Goal: Information Seeking & Learning: Learn about a topic

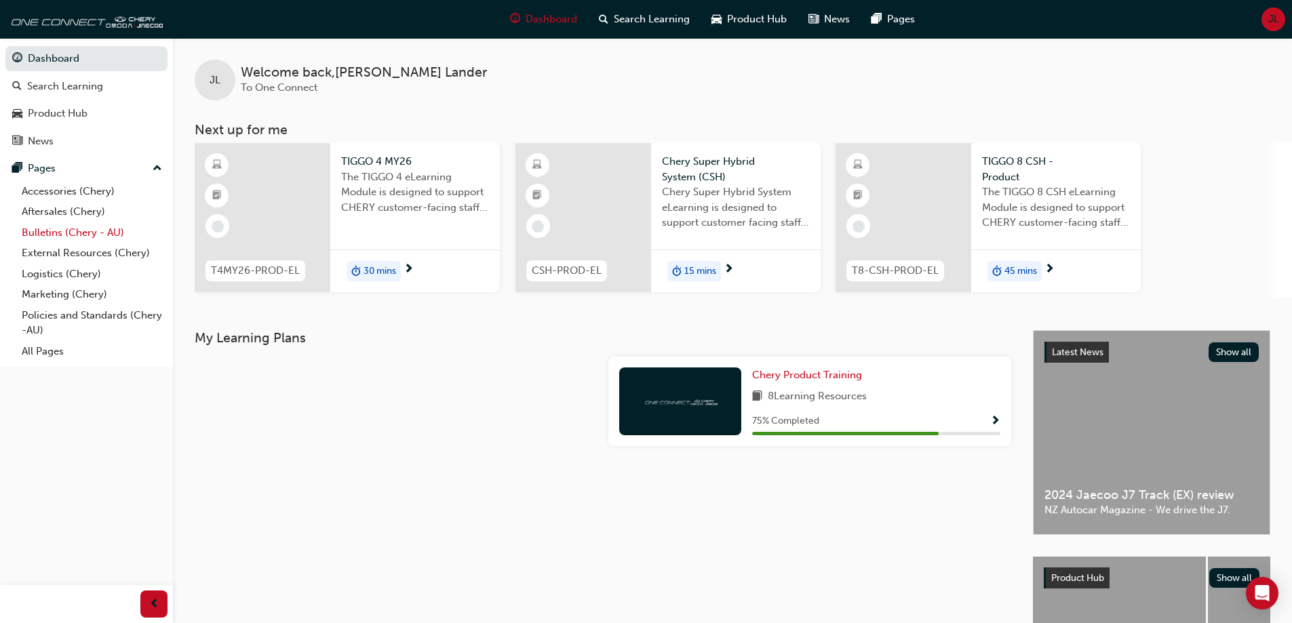
click at [42, 234] on link "Bulletins (Chery - AU)" at bounding box center [91, 233] width 151 height 21
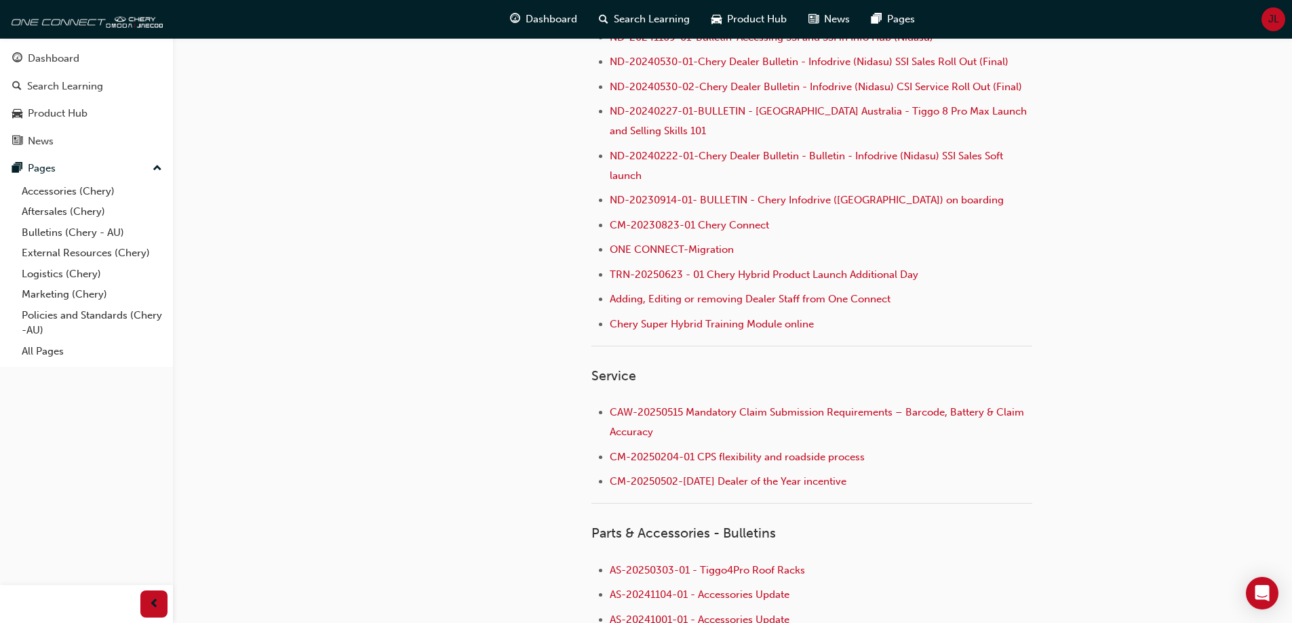
scroll to position [519, 0]
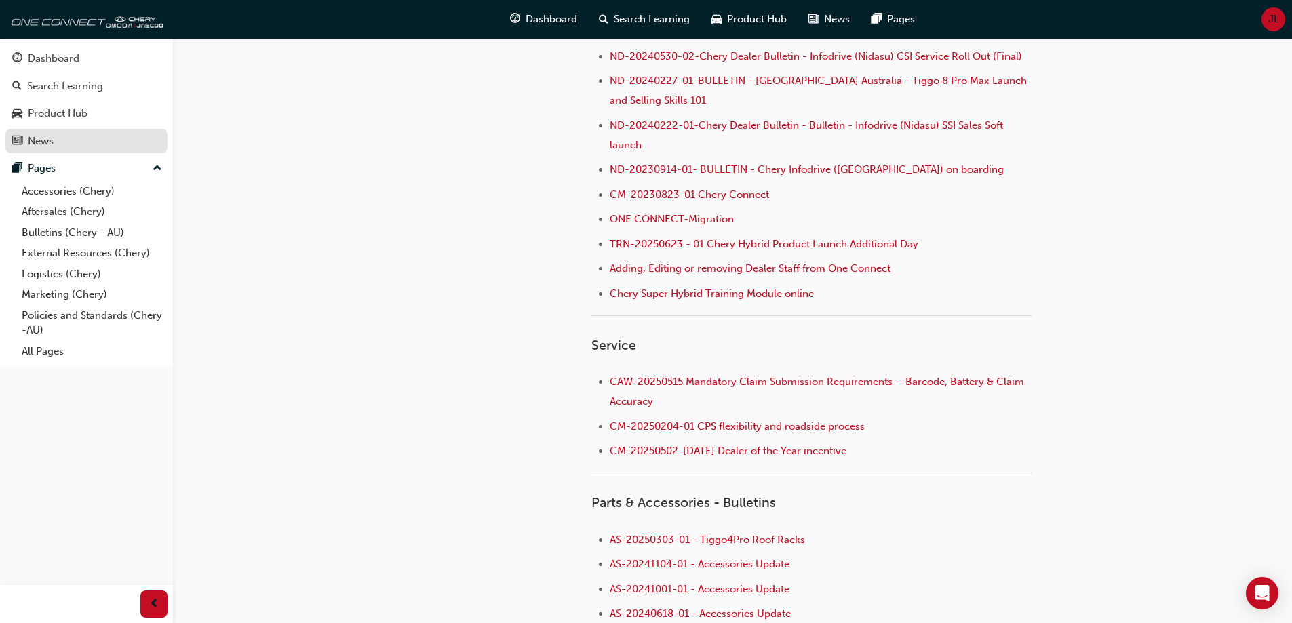
click at [46, 140] on div "News" at bounding box center [41, 142] width 26 height 16
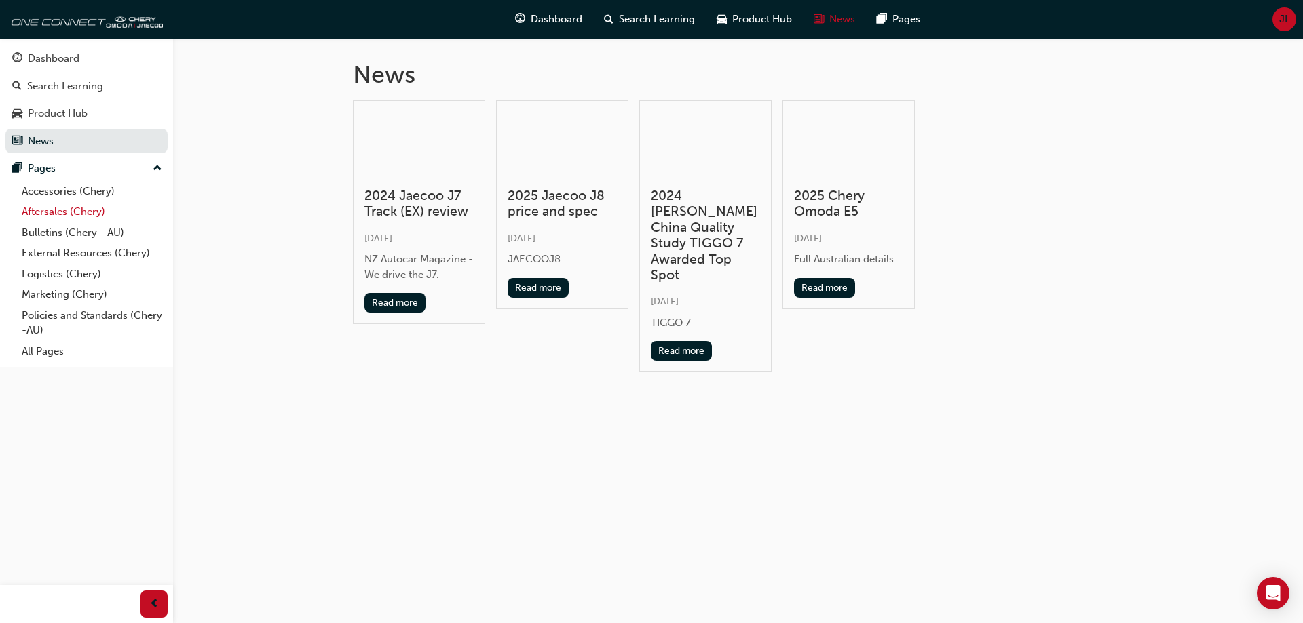
click at [43, 211] on link "Aftersales (Chery)" at bounding box center [91, 211] width 151 height 21
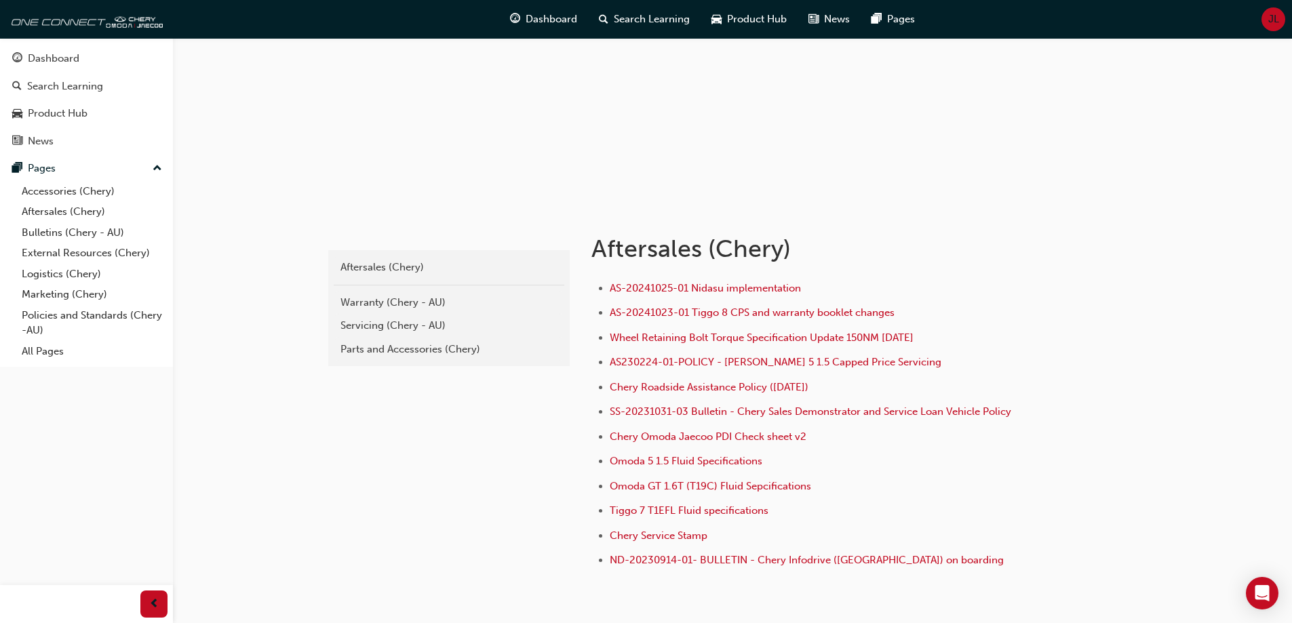
scroll to position [136, 0]
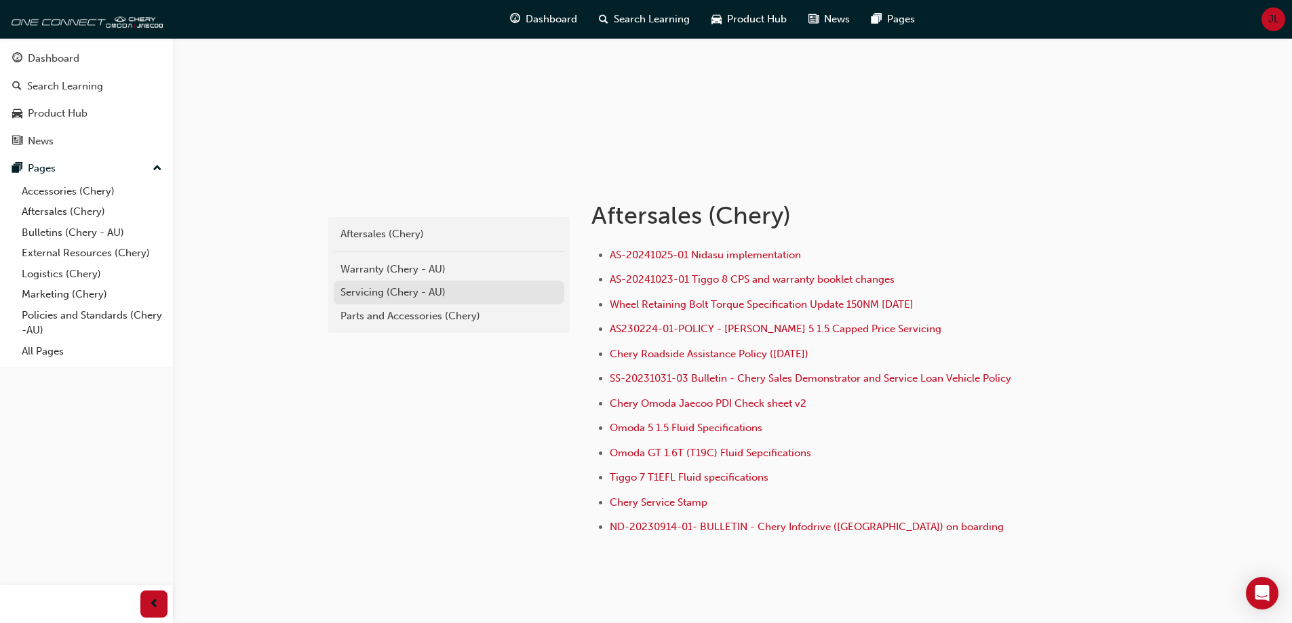
click at [377, 293] on div "Servicing (Chery - AU)" at bounding box center [449, 293] width 217 height 16
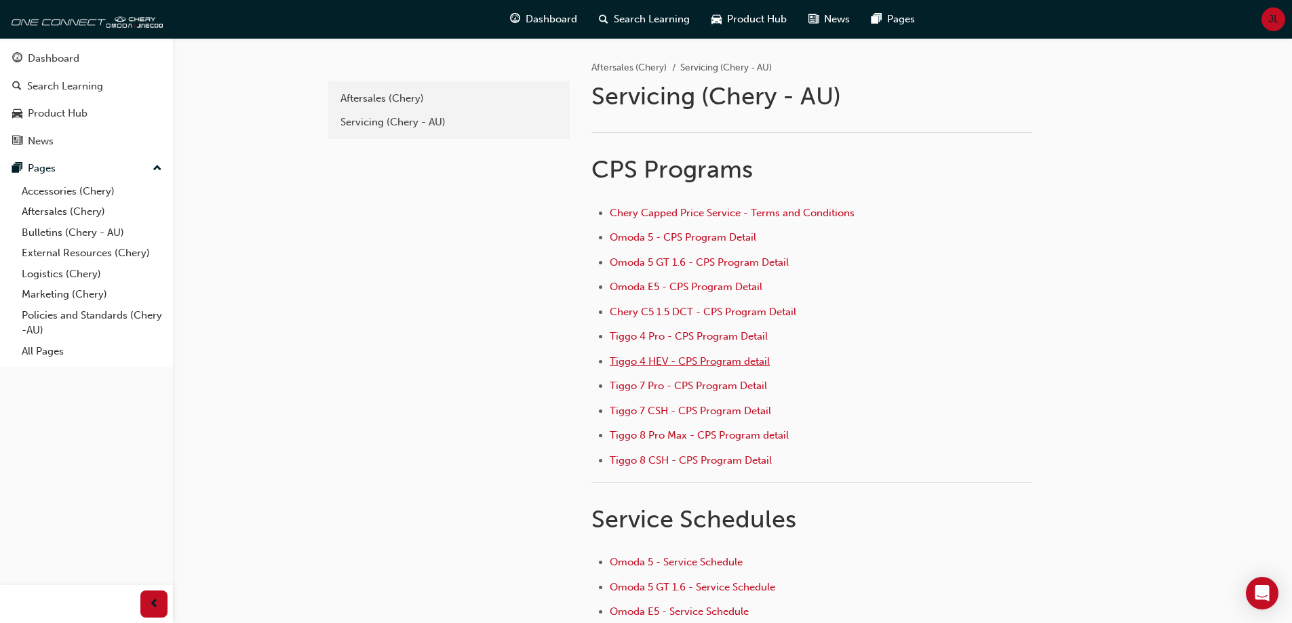
click at [692, 359] on span "Tiggo 4 HEV - CPS Program detail" at bounding box center [690, 361] width 160 height 12
click at [391, 123] on div "Servicing (Chery - AU)" at bounding box center [449, 123] width 217 height 16
click at [62, 253] on link "External Resources (Chery)" at bounding box center [91, 253] width 151 height 21
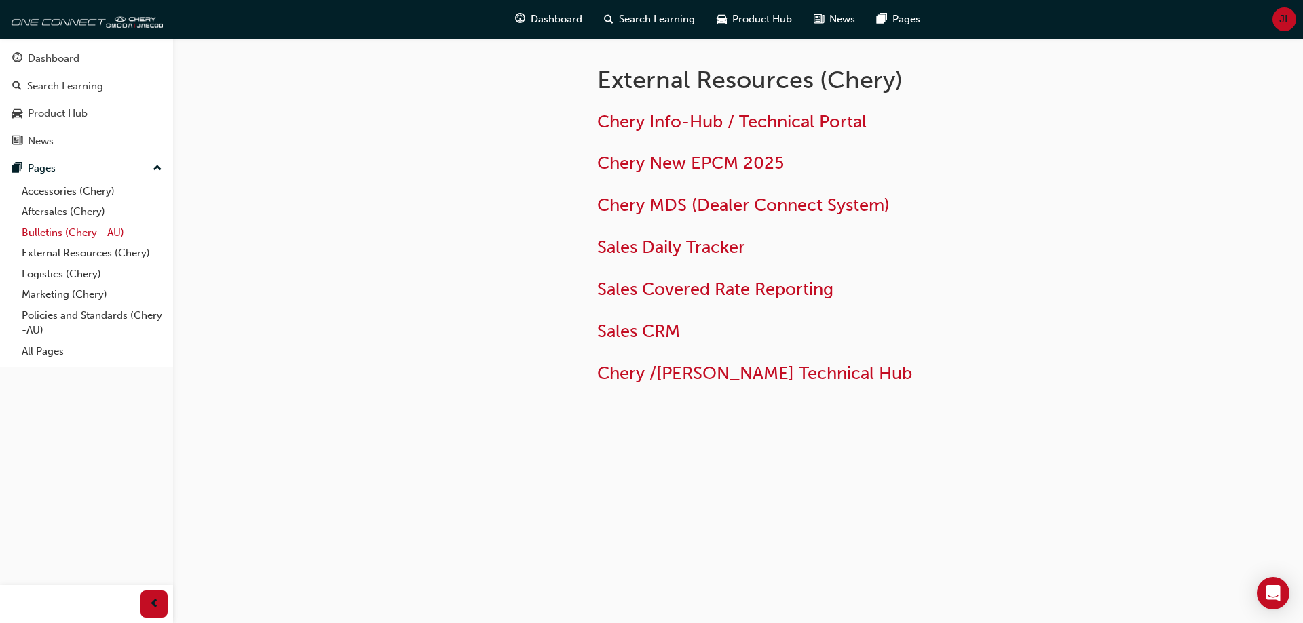
click at [54, 235] on link "Bulletins (Chery - AU)" at bounding box center [91, 233] width 151 height 21
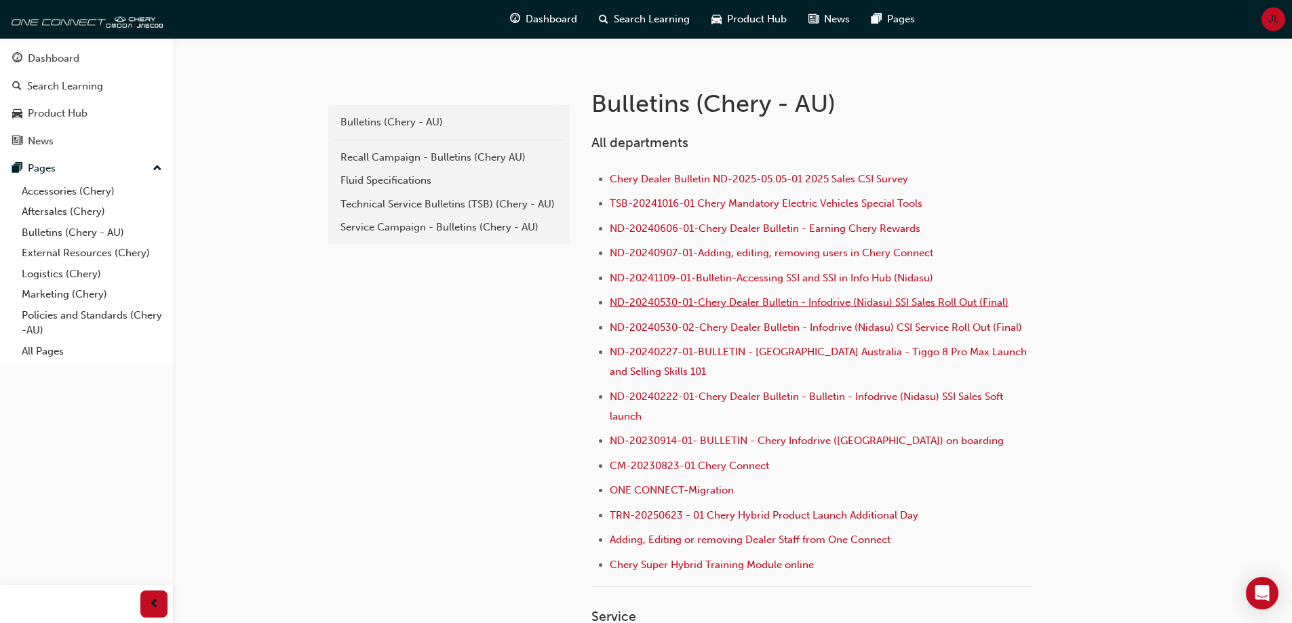
scroll to position [271, 0]
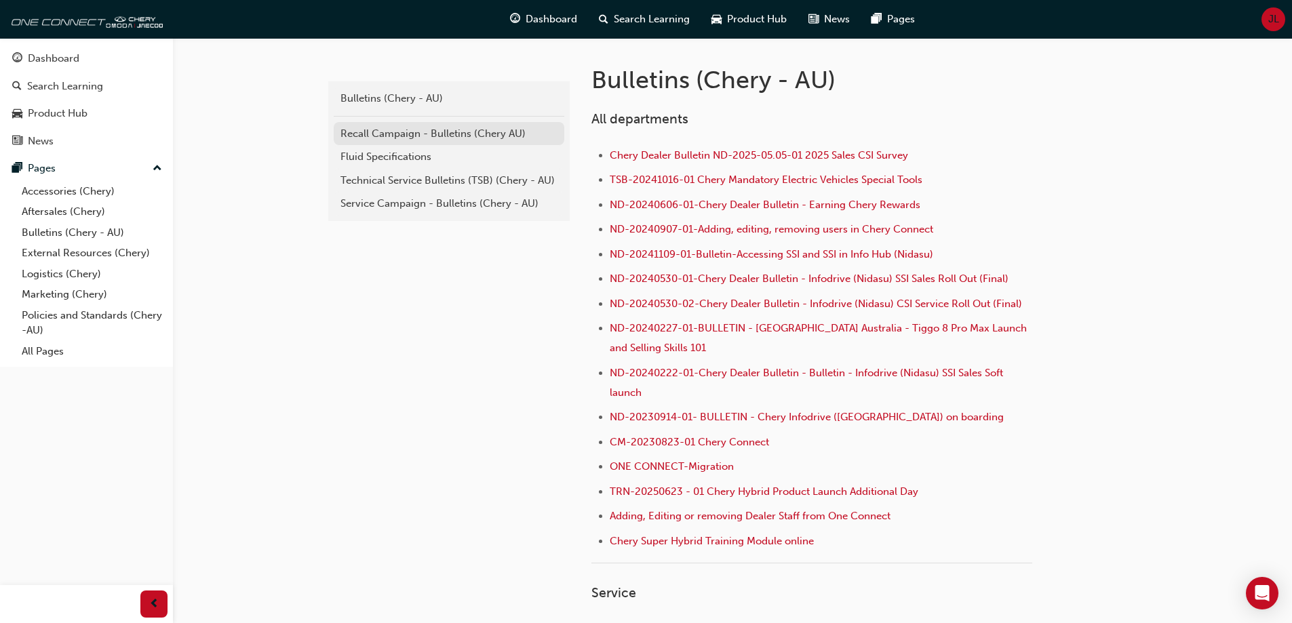
click at [446, 133] on div "Recall Campaign - Bulletins (Chery AU)" at bounding box center [449, 134] width 217 height 16
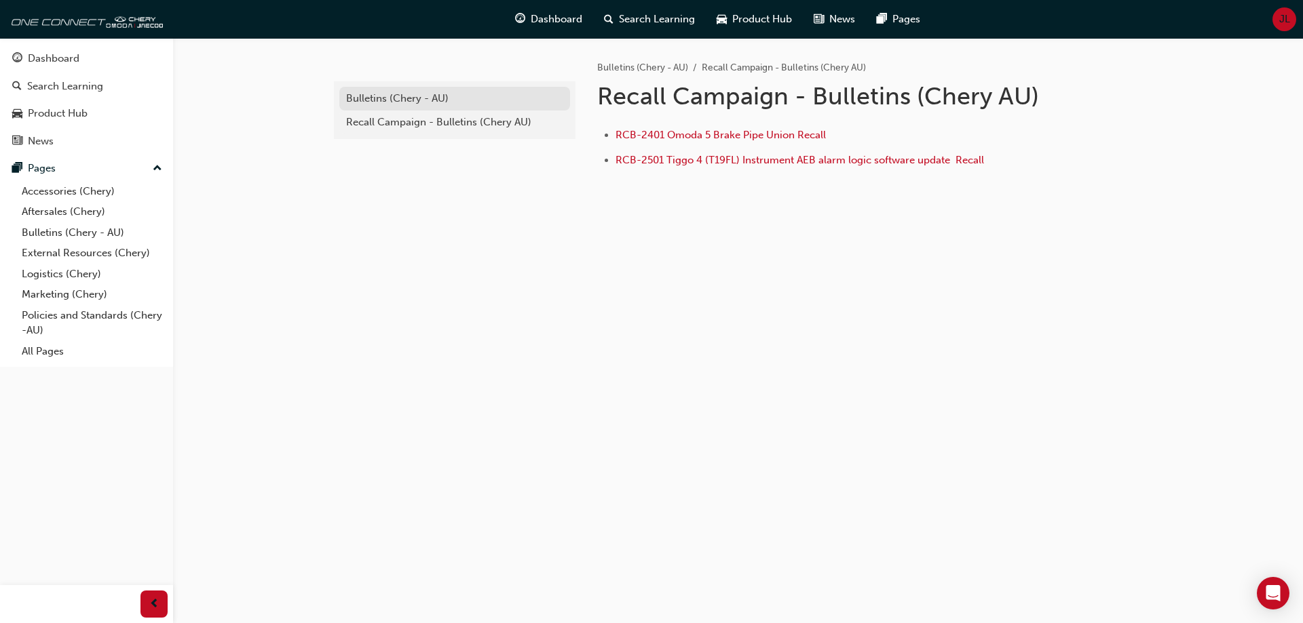
click at [382, 100] on div "Bulletins (Chery - AU)" at bounding box center [454, 99] width 217 height 16
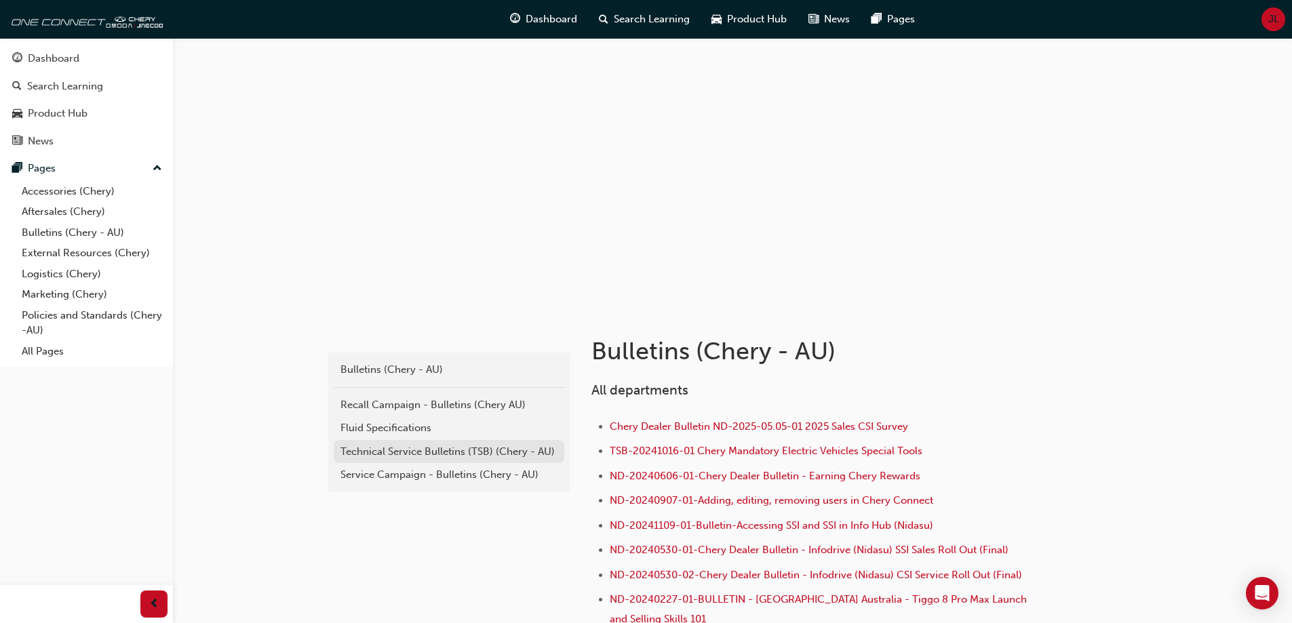
click at [427, 449] on div "Technical Service Bulletins (TSB) (Chery - AU)" at bounding box center [449, 452] width 217 height 16
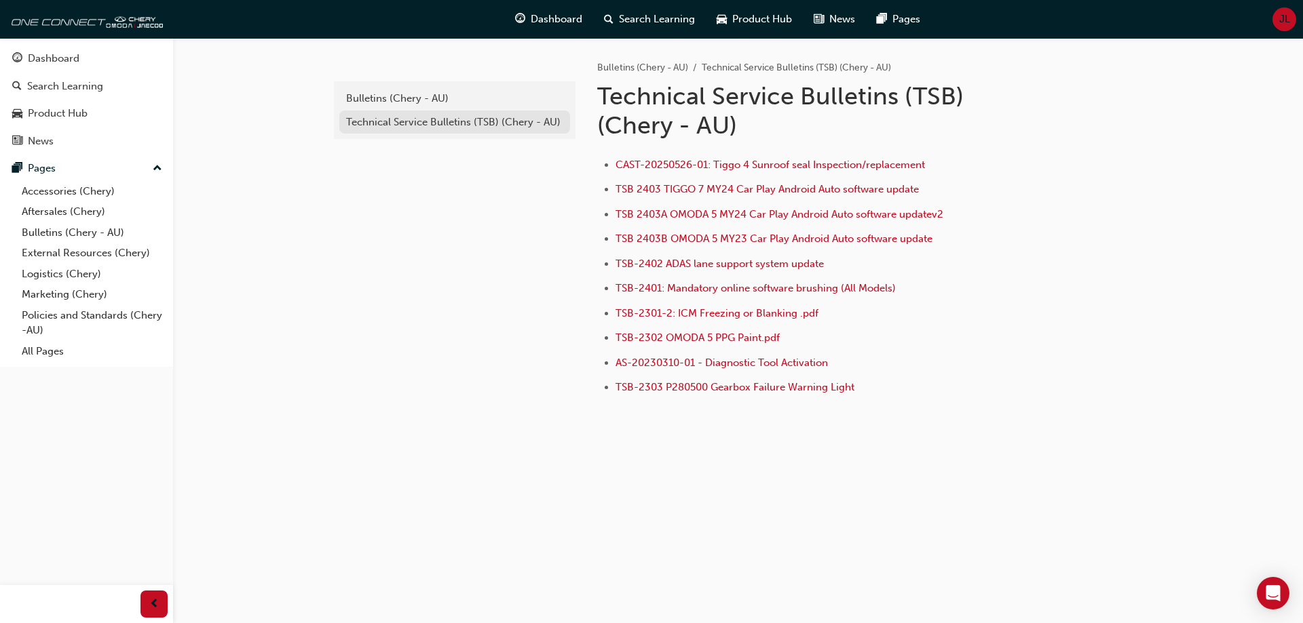
click at [403, 117] on div "Technical Service Bulletins (TSB) (Chery - AU)" at bounding box center [454, 123] width 217 height 16
click at [379, 90] on link "Bulletins (Chery - AU)" at bounding box center [454, 99] width 231 height 24
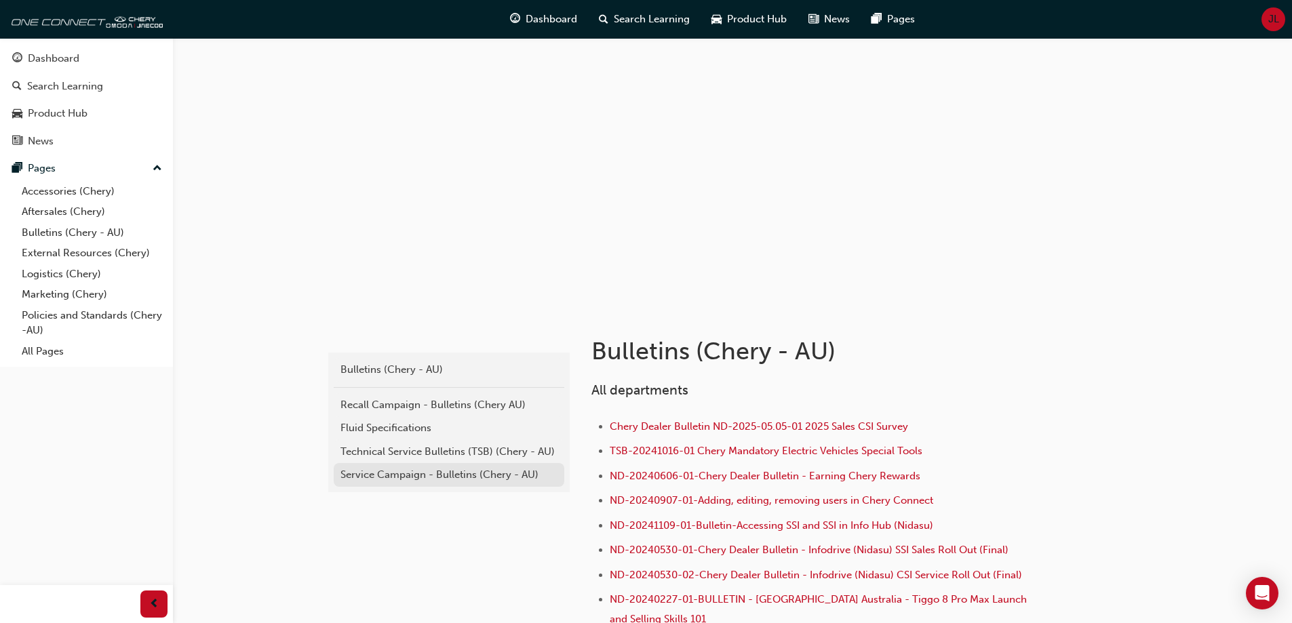
click at [386, 473] on div "Service Campaign - Bulletins (Chery - AU)" at bounding box center [449, 475] width 217 height 16
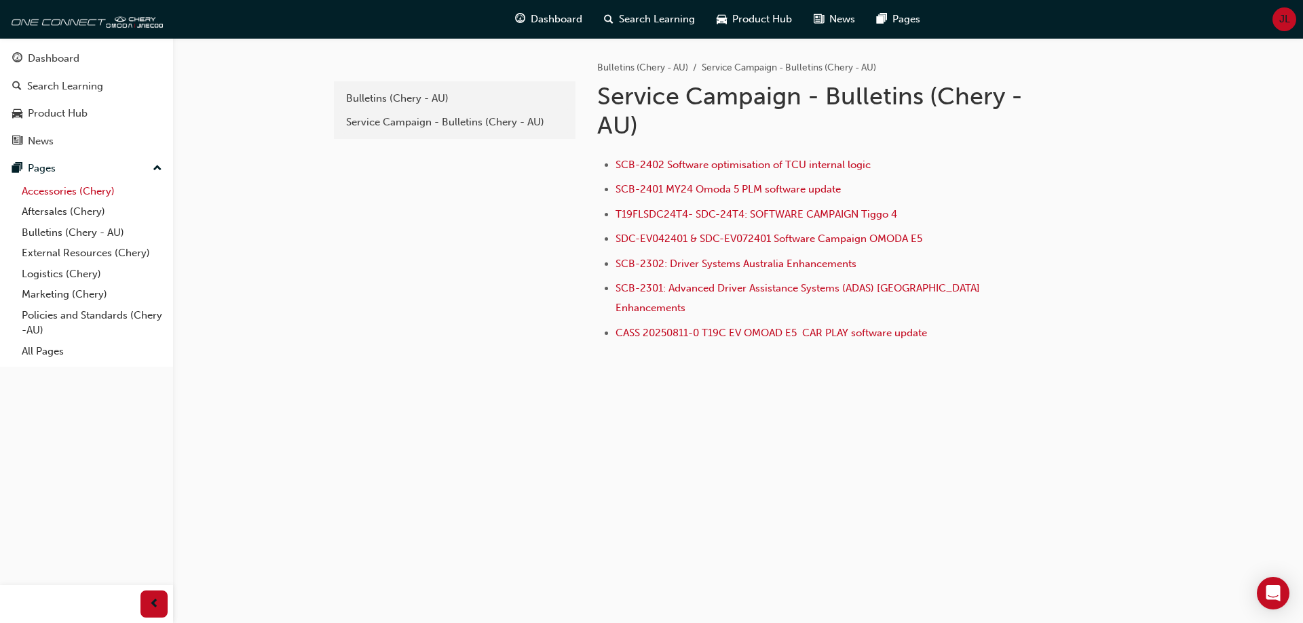
click at [52, 190] on link "Accessories (Chery)" at bounding box center [91, 191] width 151 height 21
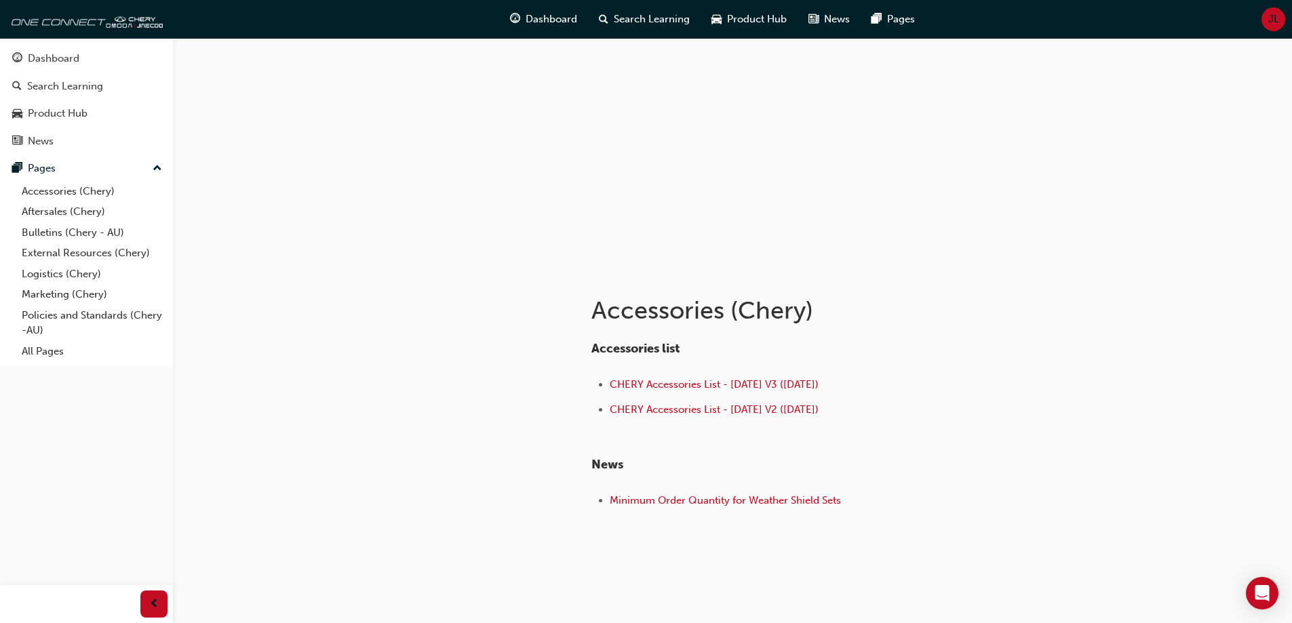
scroll to position [60, 0]
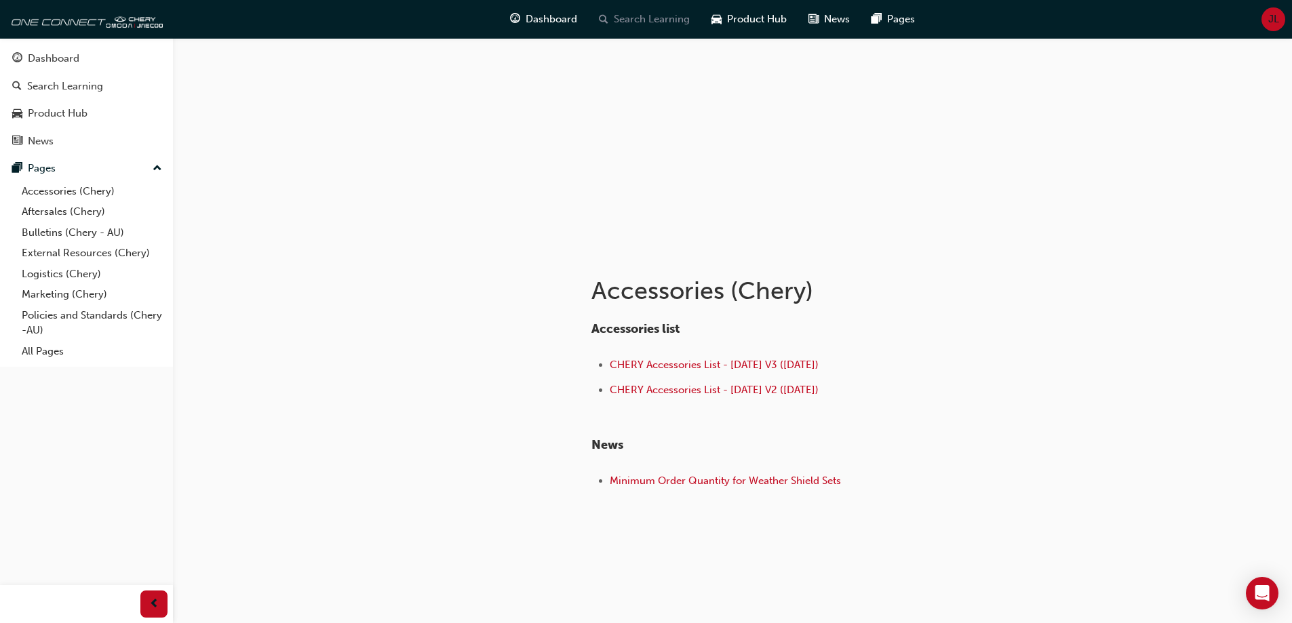
click at [614, 18] on span "Search Learning" at bounding box center [652, 20] width 76 height 16
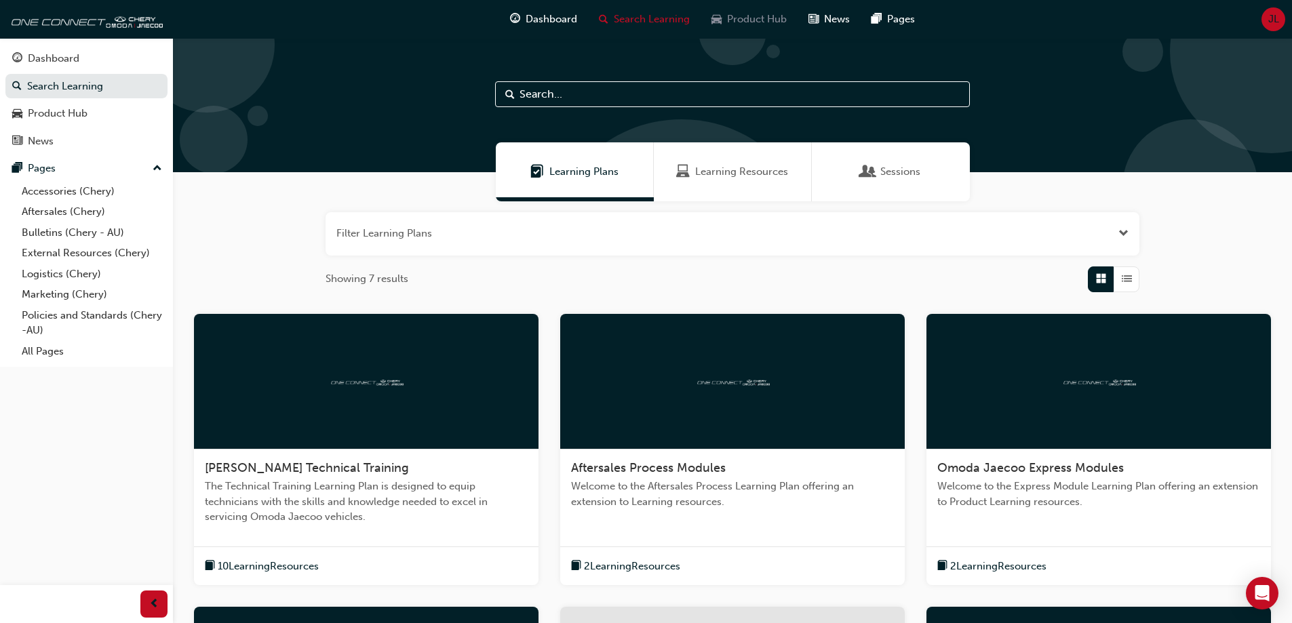
click at [756, 21] on span "Product Hub" at bounding box center [757, 20] width 60 height 16
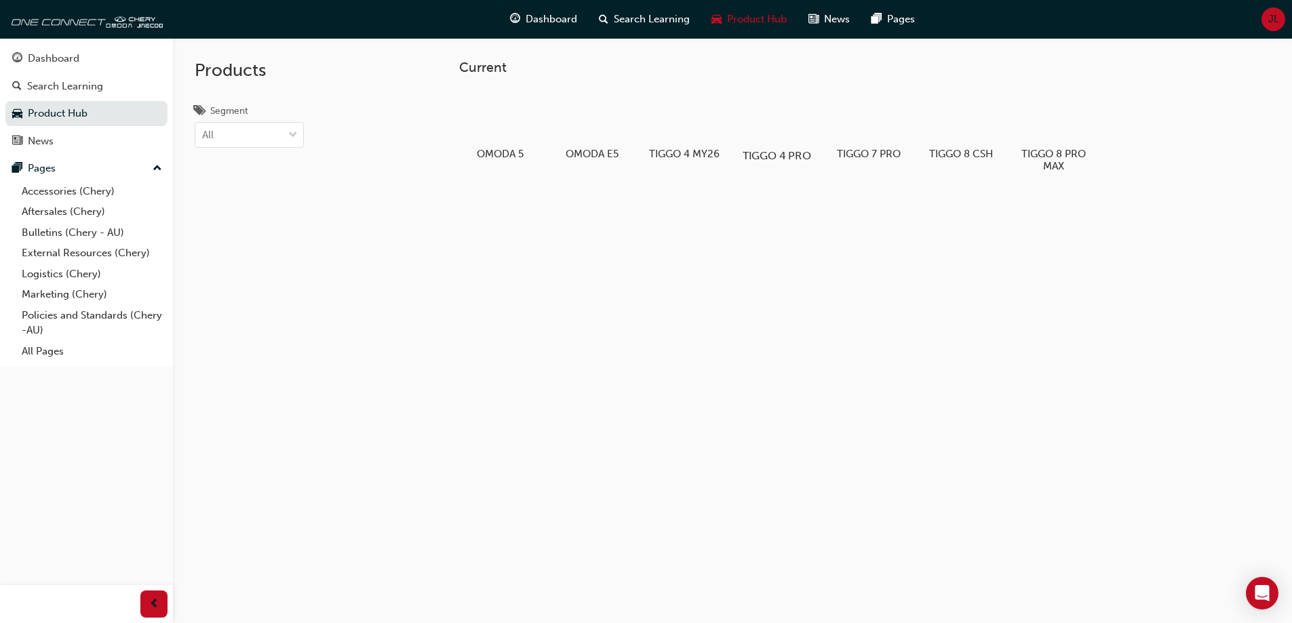
click at [773, 115] on div at bounding box center [776, 117] width 75 height 54
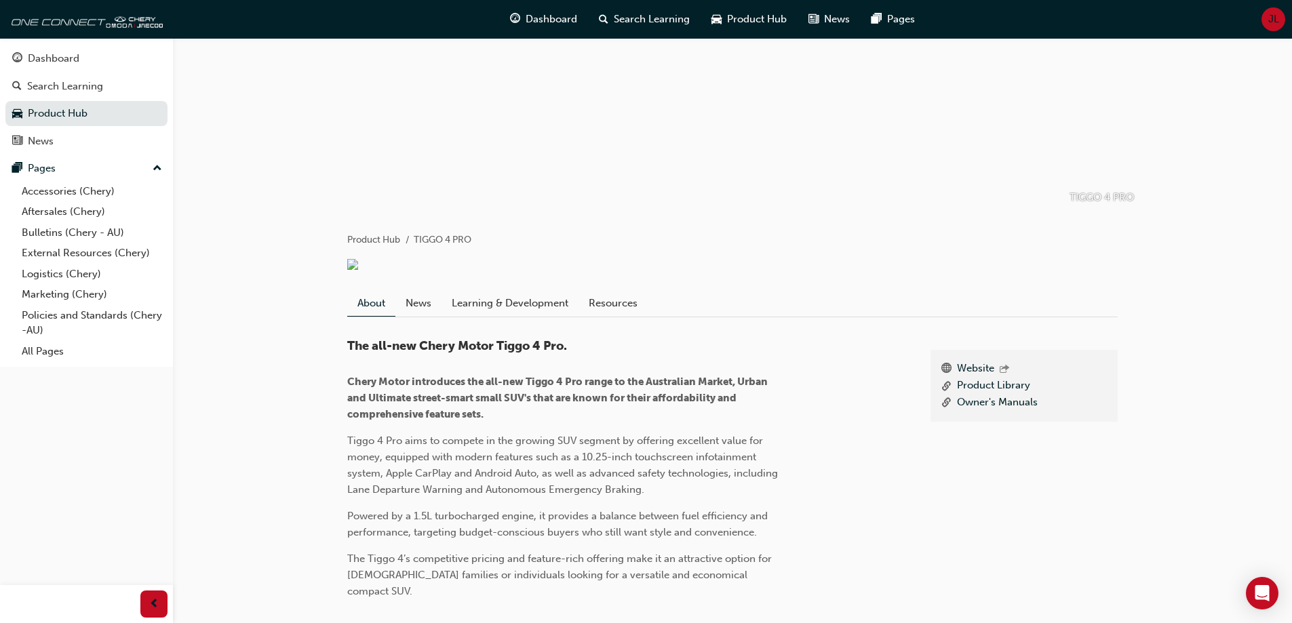
scroll to position [136, 0]
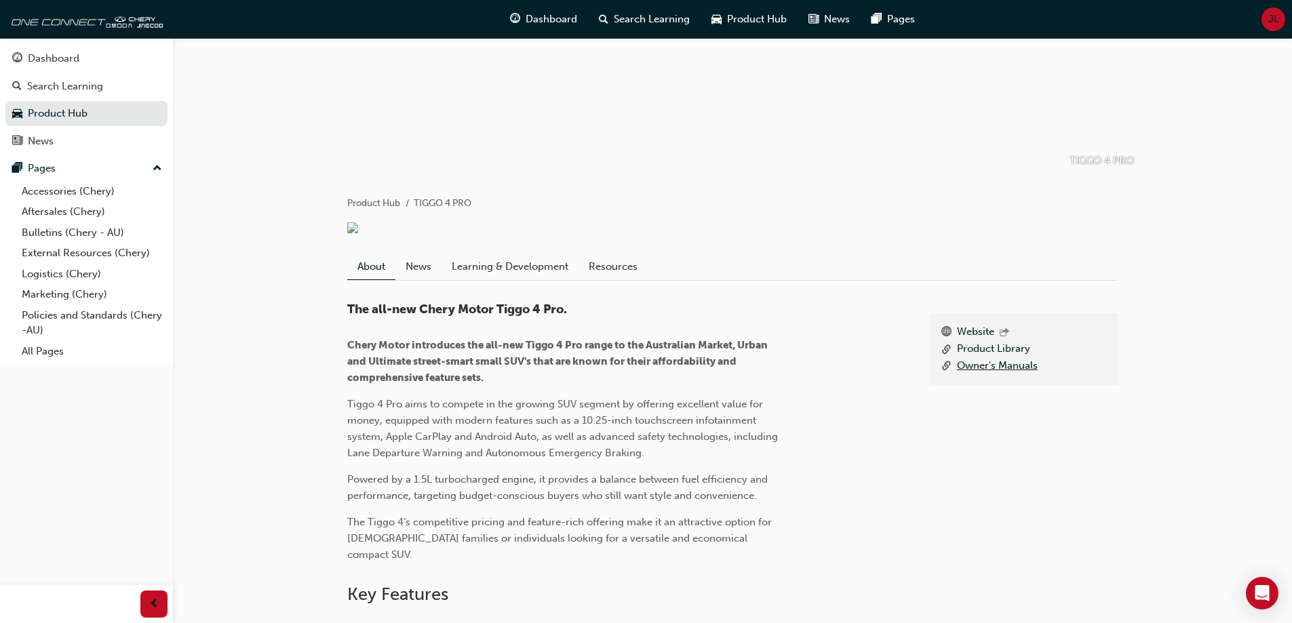
click at [1005, 375] on link "Owner's Manuals" at bounding box center [997, 366] width 81 height 17
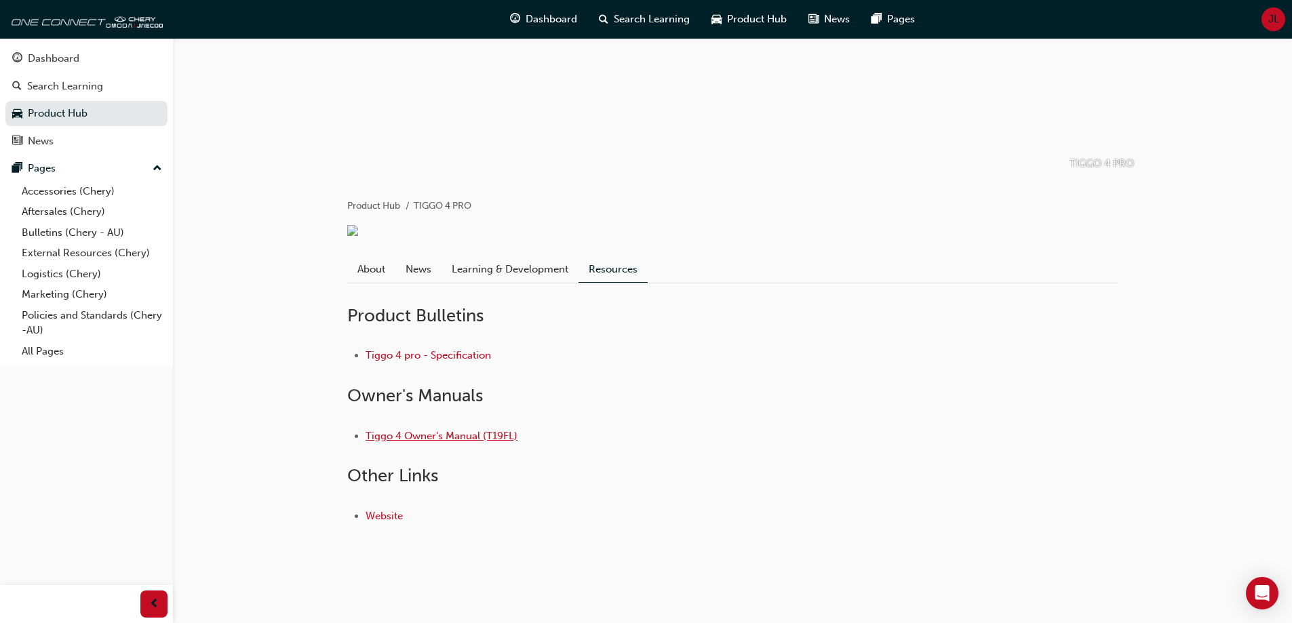
click at [412, 442] on link "Tiggo 4 Owner's Manual (T19FL)" at bounding box center [442, 436] width 152 height 12
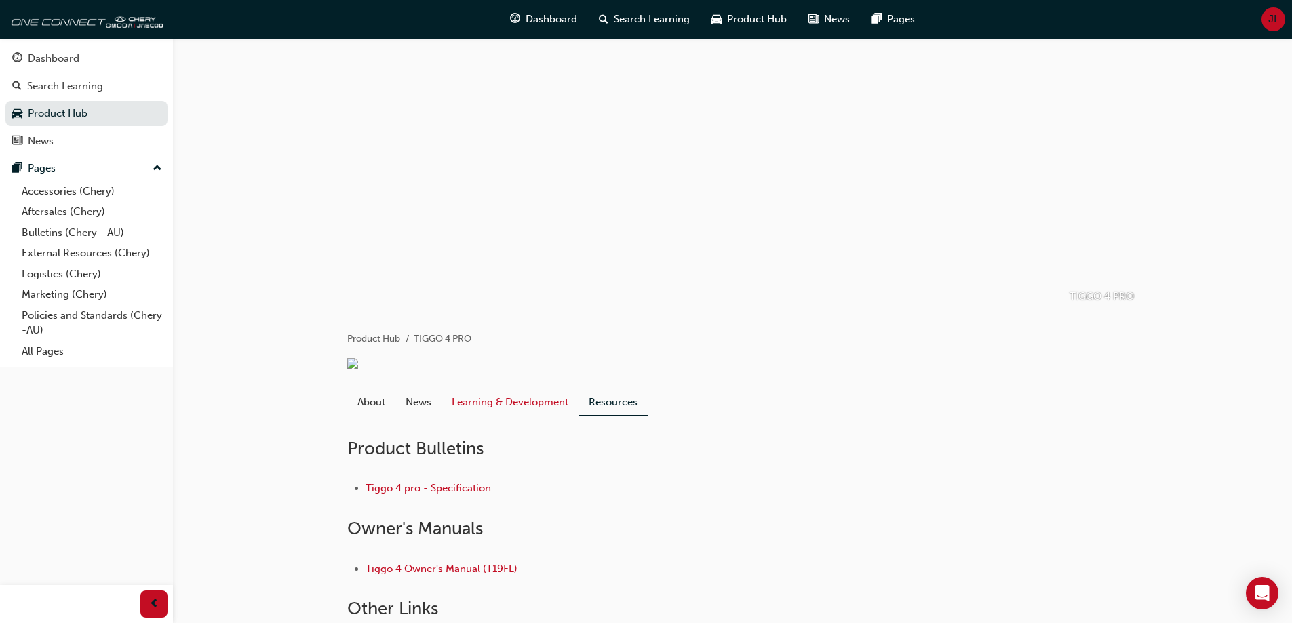
click at [534, 415] on link "Learning & Development" at bounding box center [510, 402] width 137 height 26
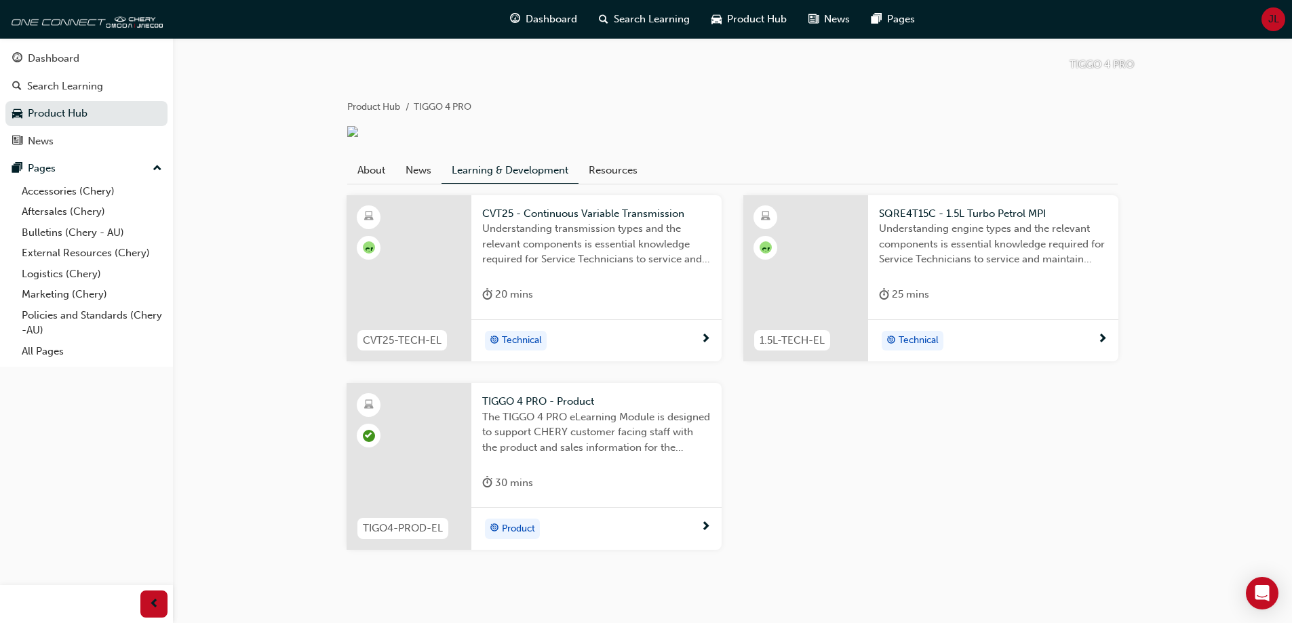
scroll to position [271, 0]
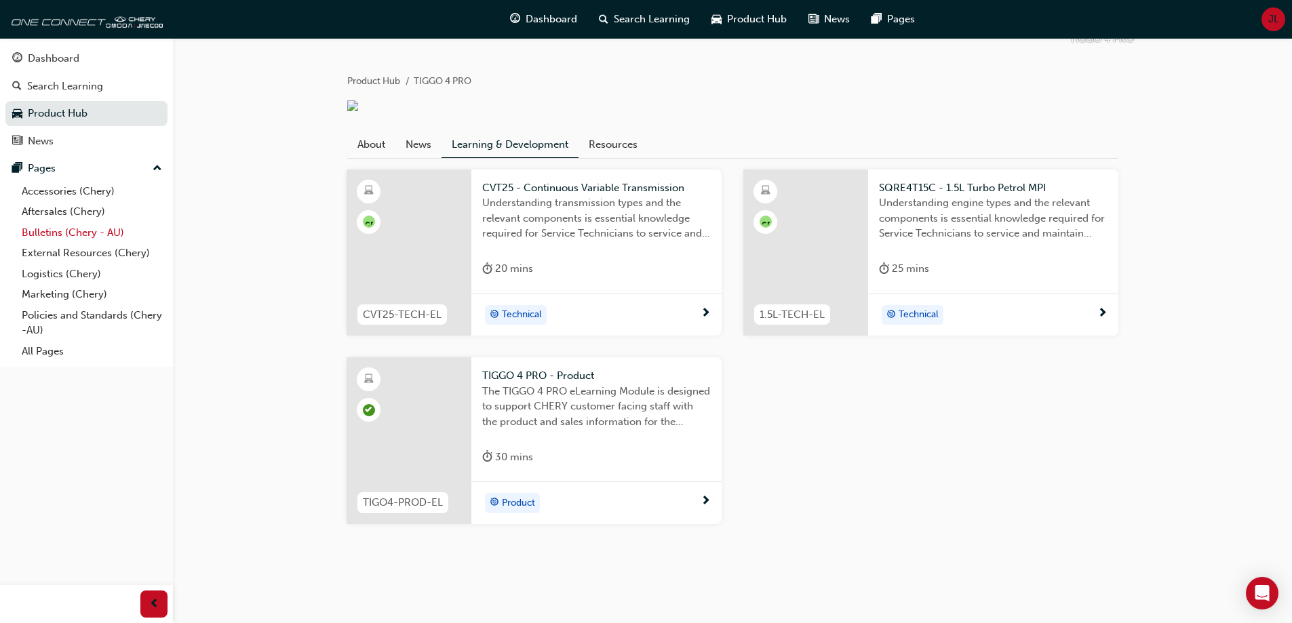
click at [54, 235] on link "Bulletins (Chery - AU)" at bounding box center [91, 233] width 151 height 21
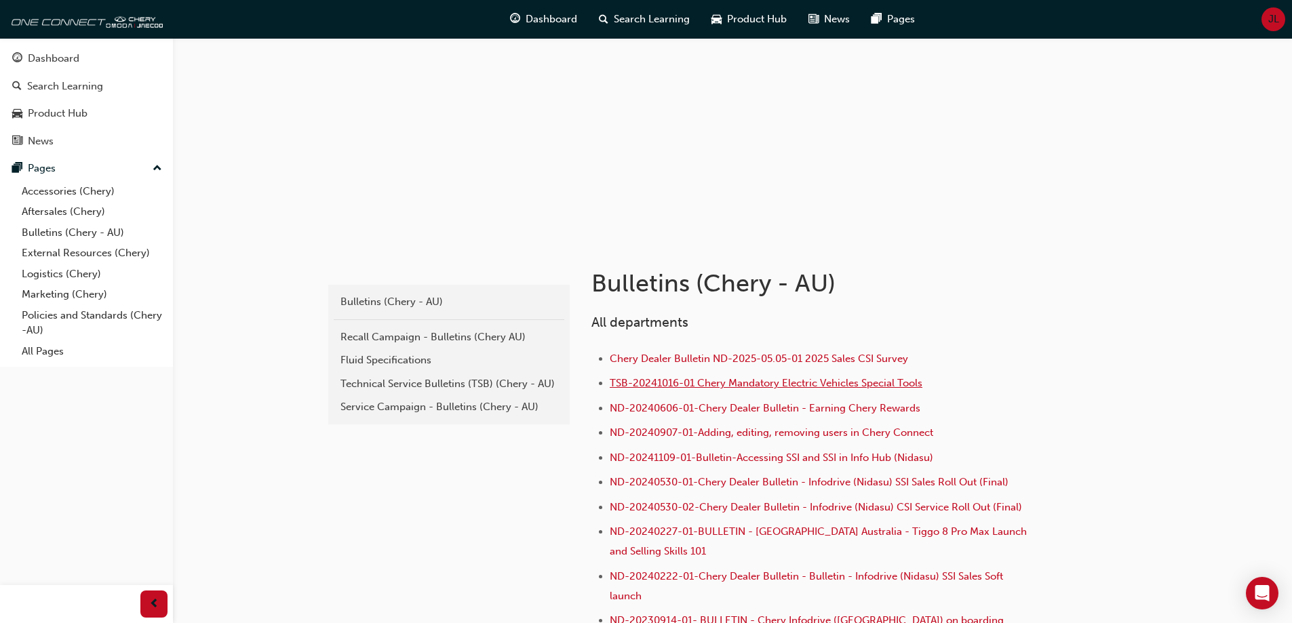
scroll to position [136, 0]
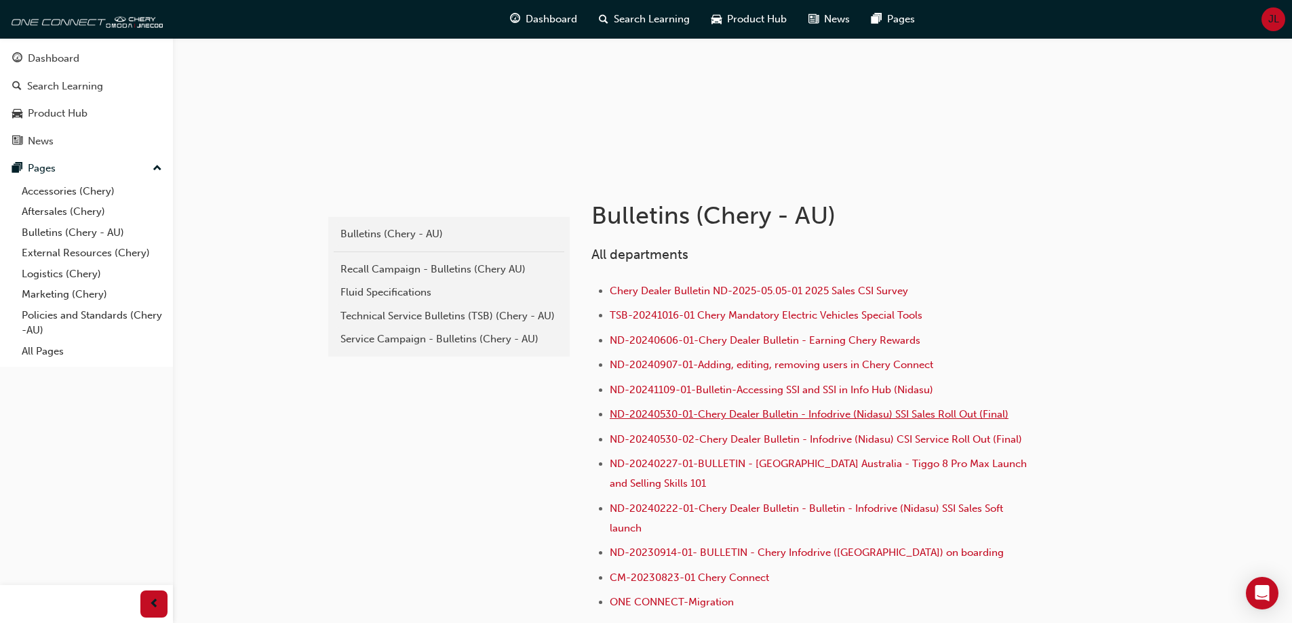
click at [731, 416] on span "ND-20240530-01-Chery Dealer Bulletin - Infodrive (Nidasu) SSI Sales Roll Out (F…" at bounding box center [809, 414] width 399 height 12
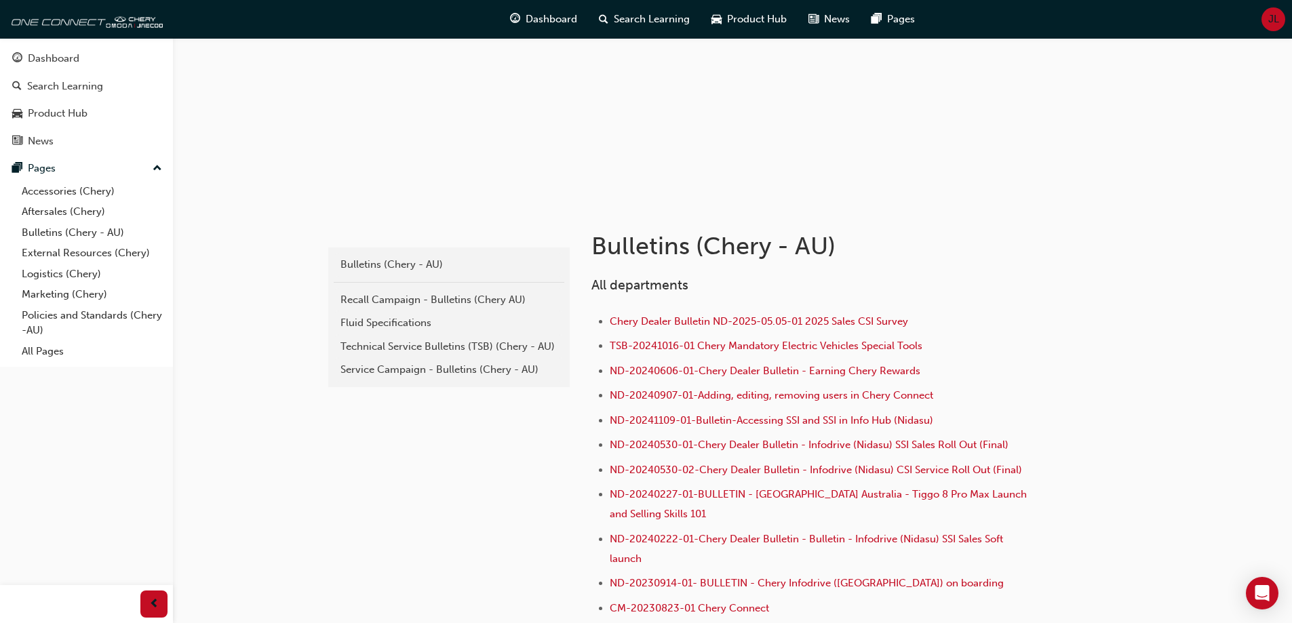
scroll to position [136, 0]
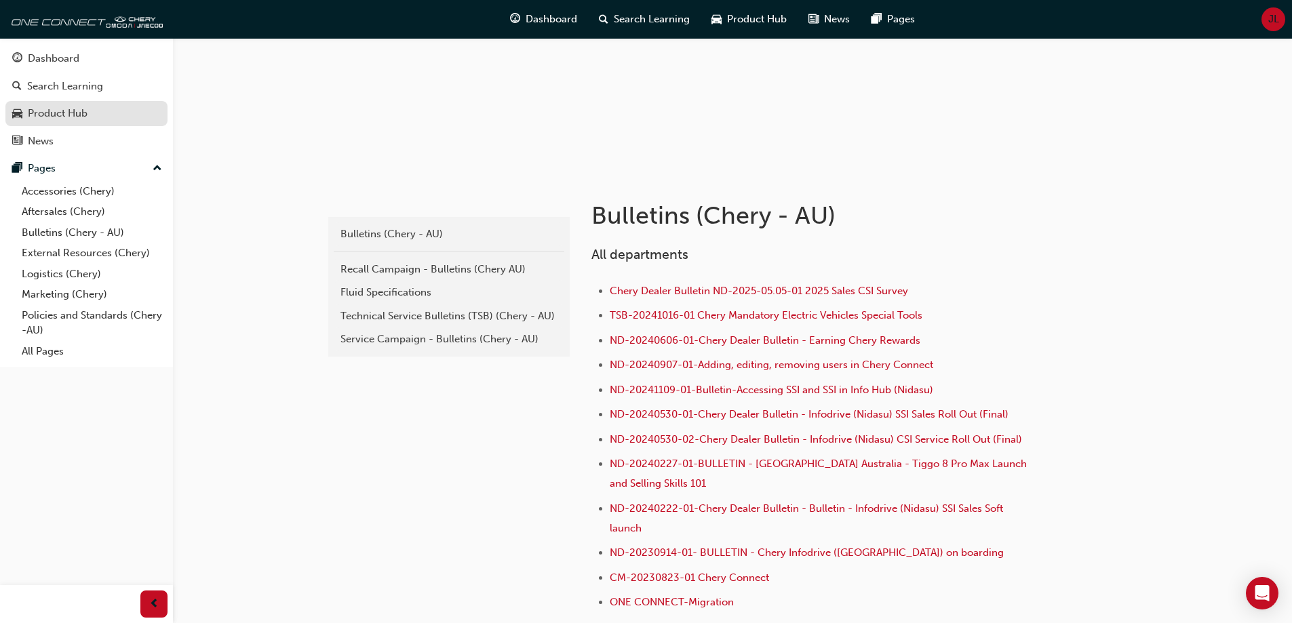
click at [50, 112] on div "Product Hub" at bounding box center [58, 114] width 60 height 16
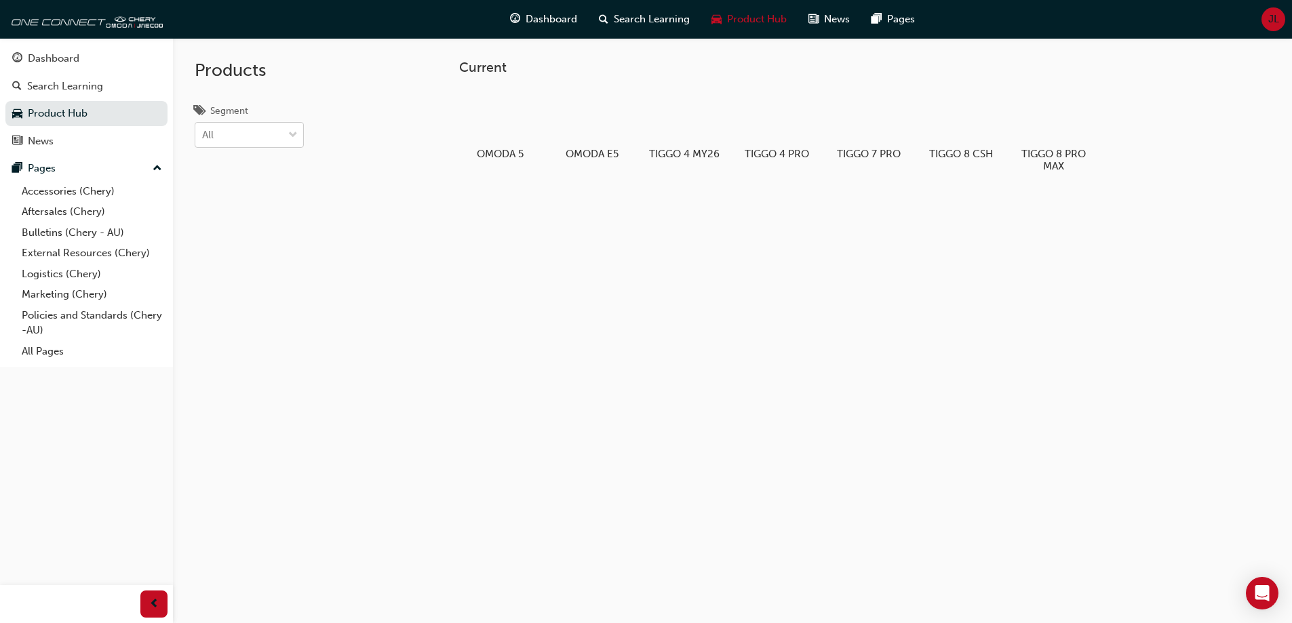
click at [288, 134] on span "down-icon" at bounding box center [292, 136] width 9 height 18
click at [204, 134] on input "Segment All" at bounding box center [202, 135] width 1 height 12
click at [213, 197] on span "Hybrid" at bounding box center [219, 195] width 32 height 12
click at [503, 134] on div at bounding box center [499, 117] width 75 height 54
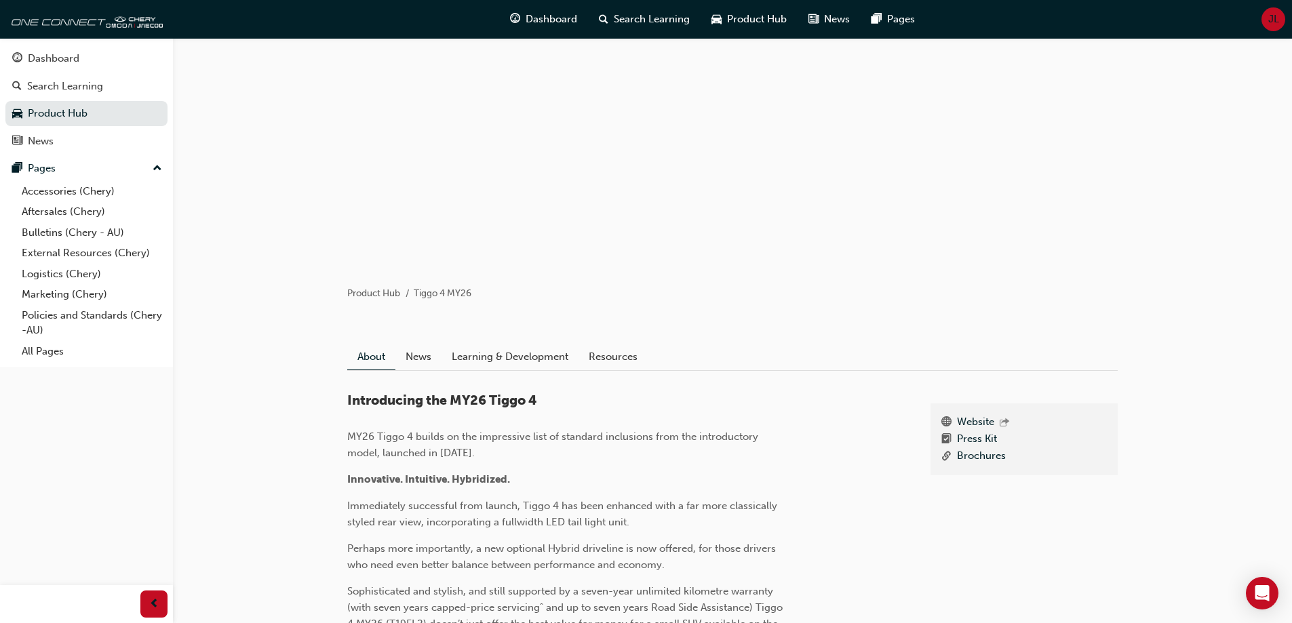
scroll to position [68, 0]
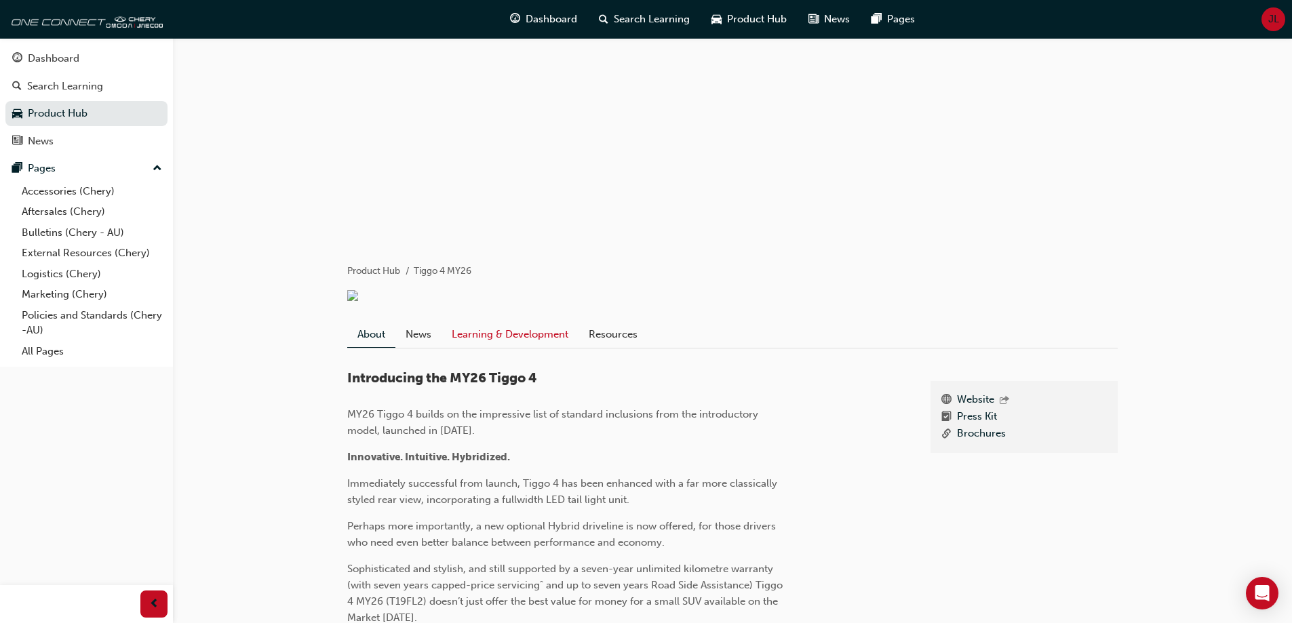
click at [520, 336] on link "Learning & Development" at bounding box center [510, 335] width 137 height 26
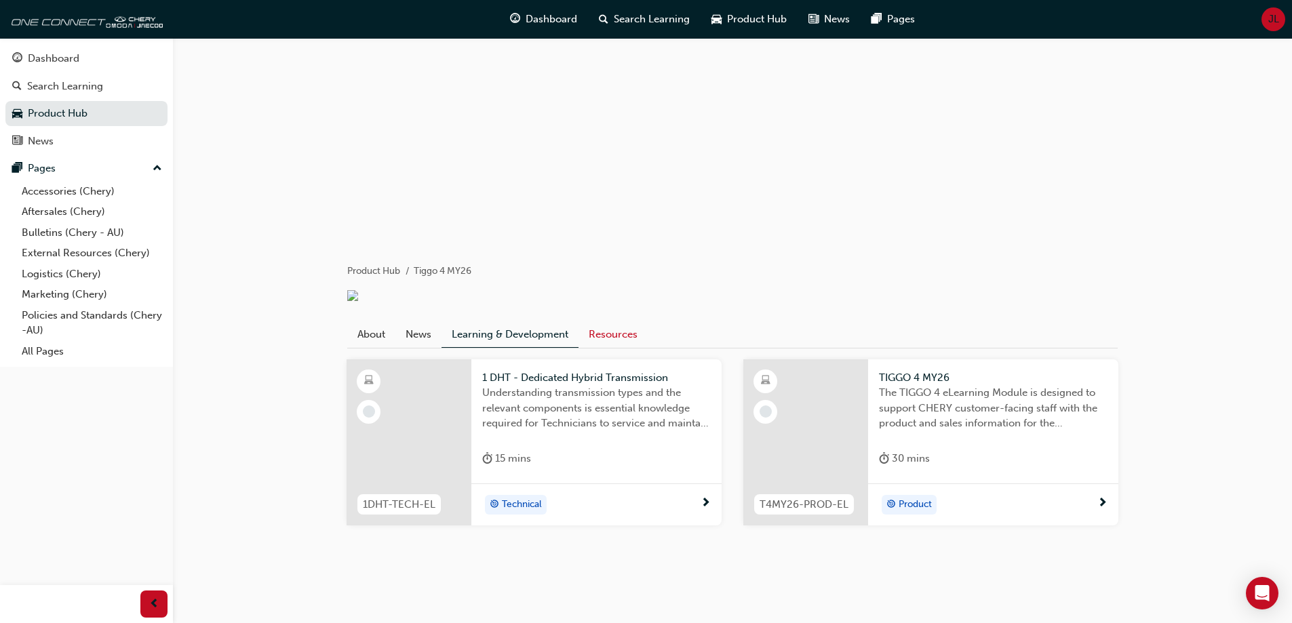
click at [604, 344] on link "Resources" at bounding box center [613, 335] width 69 height 26
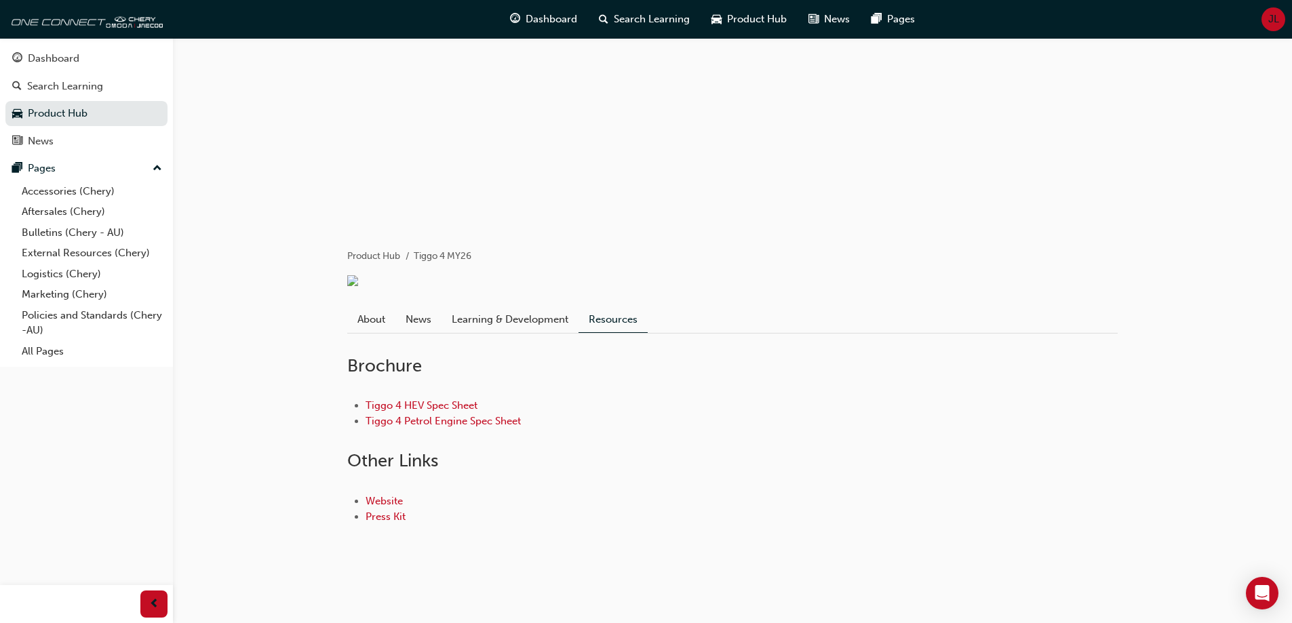
scroll to position [92, 0]
click at [387, 499] on link "Website" at bounding box center [384, 501] width 37 height 12
